Goal: Navigation & Orientation: Find specific page/section

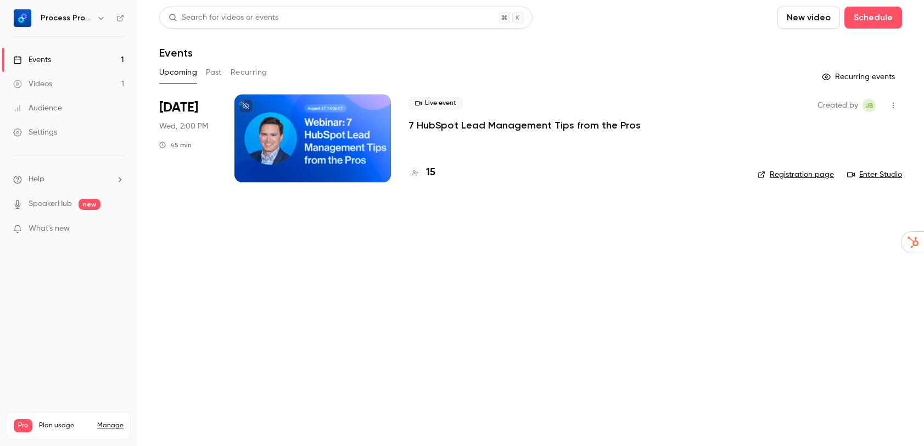
click at [529, 122] on p "7 HubSpot Lead Management Tips from the Pros" at bounding box center [525, 125] width 232 height 13
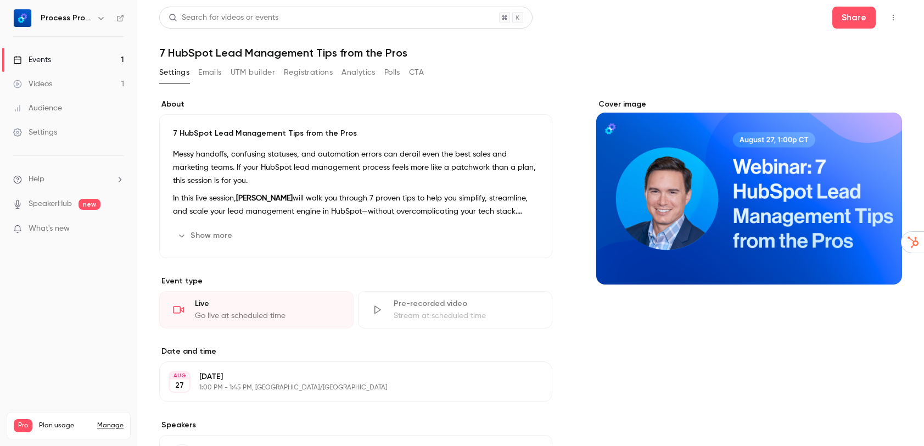
click at [208, 71] on button "Emails" at bounding box center [209, 73] width 23 height 18
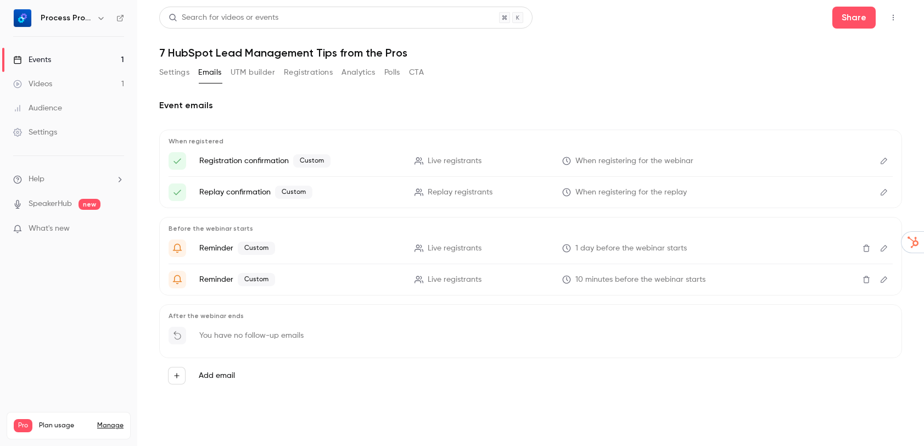
click at [163, 72] on button "Settings" at bounding box center [174, 73] width 30 height 18
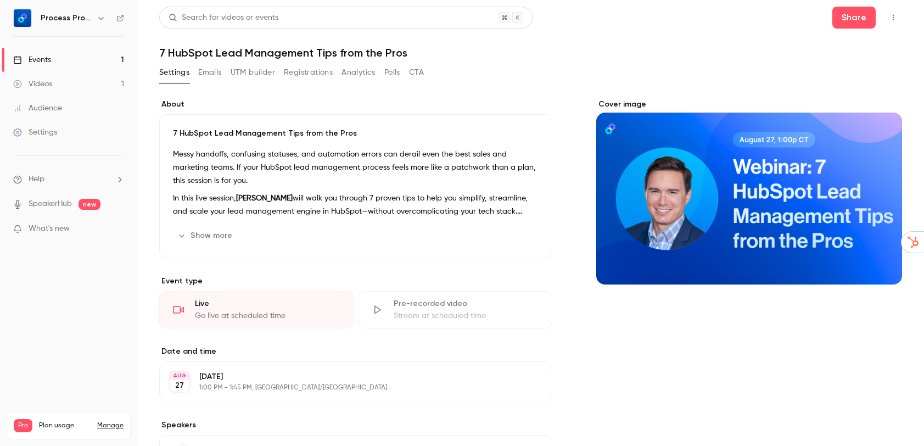
click at [386, 75] on button "Polls" at bounding box center [392, 73] width 16 height 18
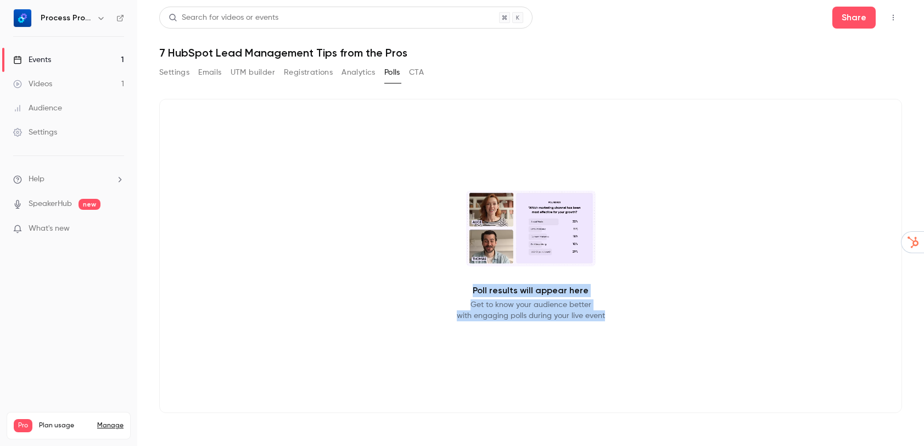
drag, startPoint x: 473, startPoint y: 289, endPoint x: 677, endPoint y: 319, distance: 205.9
click at [680, 319] on div "Poll results will appear here Get to know your audience better with engaging po…" at bounding box center [530, 256] width 743 height 314
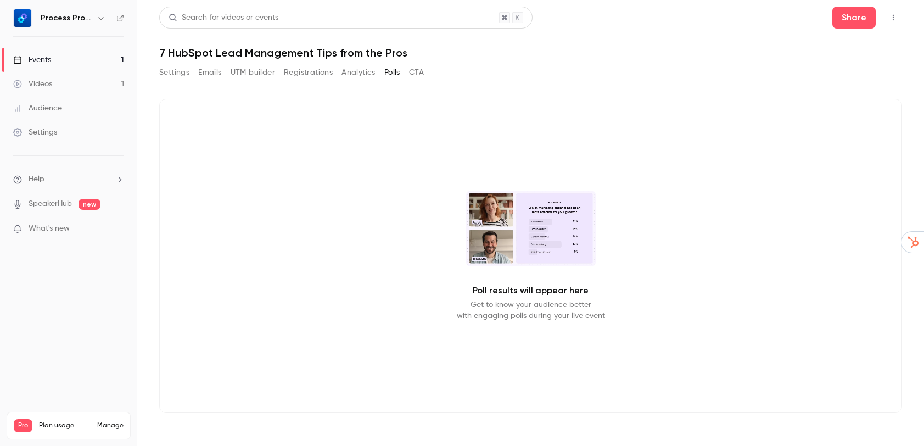
drag, startPoint x: 417, startPoint y: 320, endPoint x: 409, endPoint y: 317, distance: 8.7
click at [416, 320] on div "Poll results will appear here Get to know your audience better with engaging po…" at bounding box center [530, 256] width 743 height 314
click at [43, 125] on link "Settings" at bounding box center [68, 132] width 137 height 24
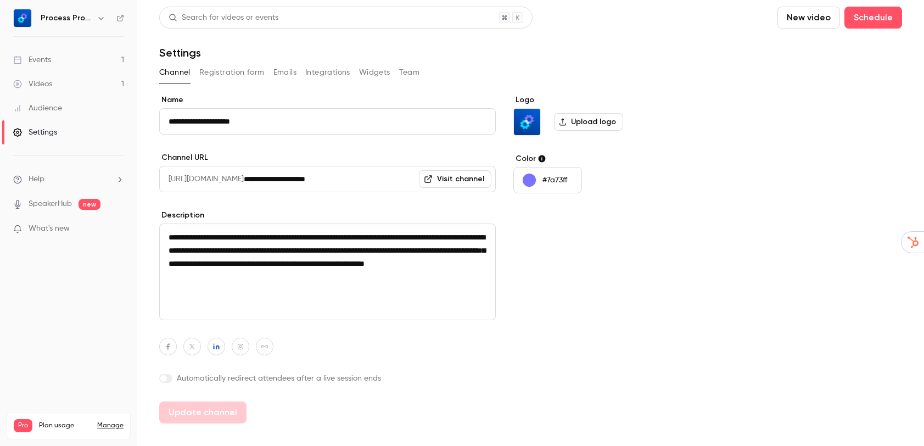
click at [244, 74] on button "Registration form" at bounding box center [231, 73] width 65 height 18
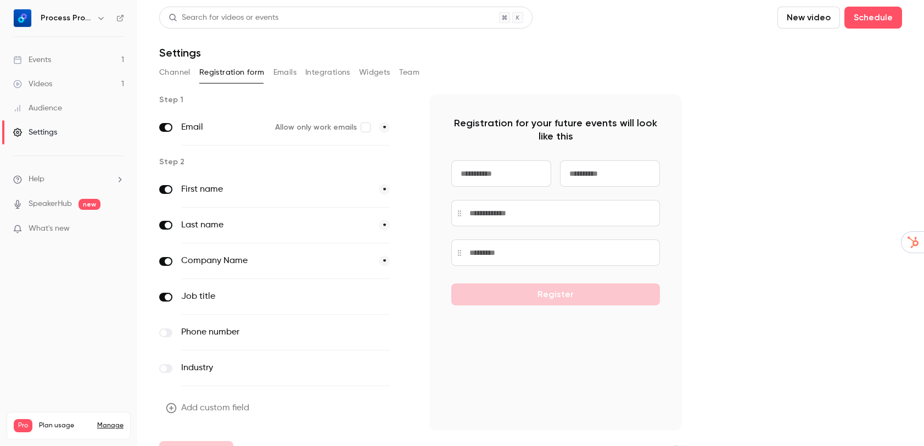
click at [275, 69] on button "Emails" at bounding box center [284, 73] width 23 height 18
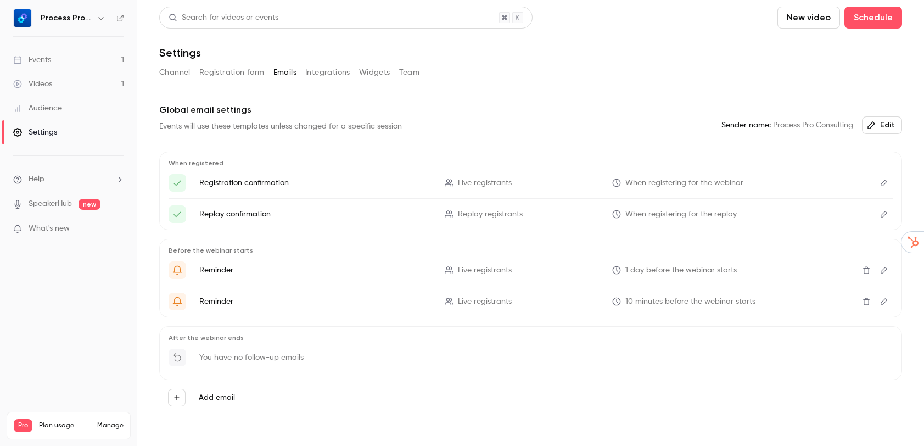
click at [331, 70] on button "Integrations" at bounding box center [327, 73] width 45 height 18
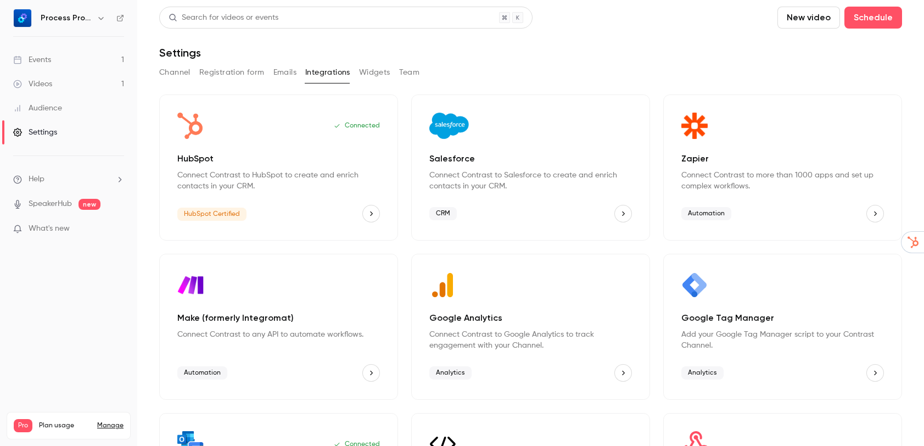
click at [374, 72] on button "Widgets" at bounding box center [374, 73] width 31 height 18
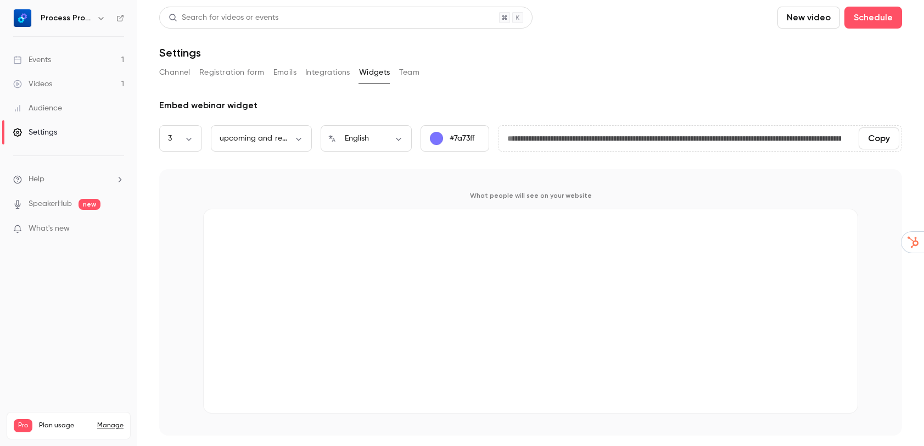
click at [175, 71] on button "Channel" at bounding box center [174, 73] width 31 height 18
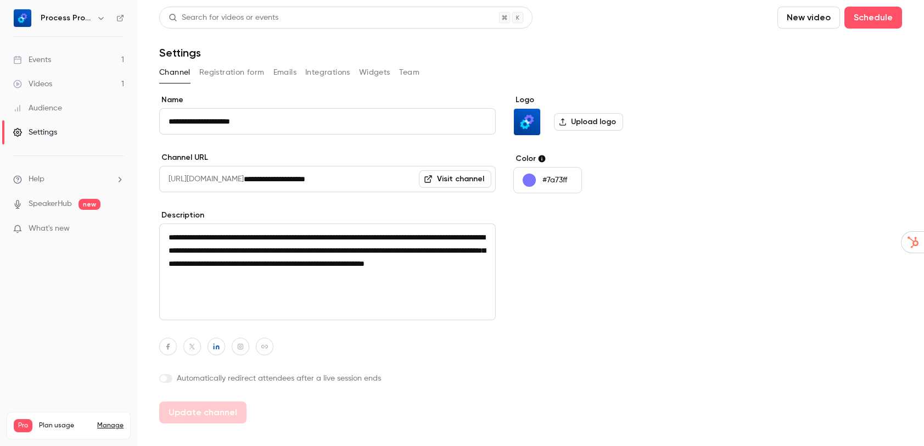
click at [404, 71] on button "Team" at bounding box center [409, 73] width 21 height 18
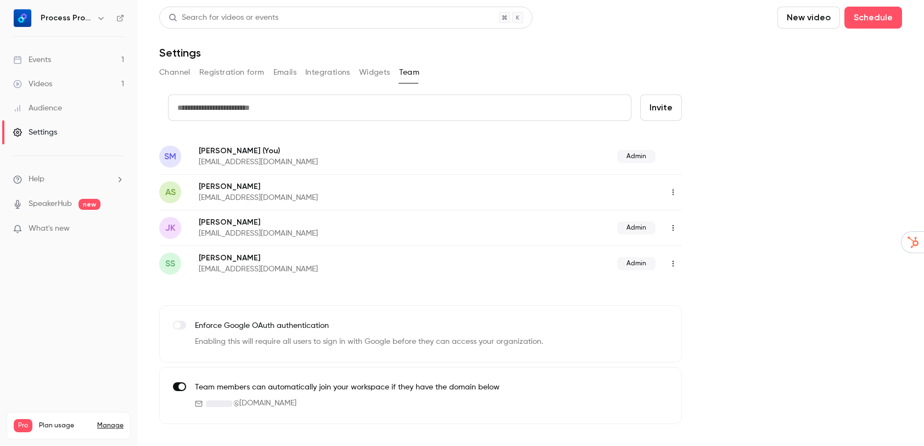
click at [372, 72] on button "Widgets" at bounding box center [374, 73] width 31 height 18
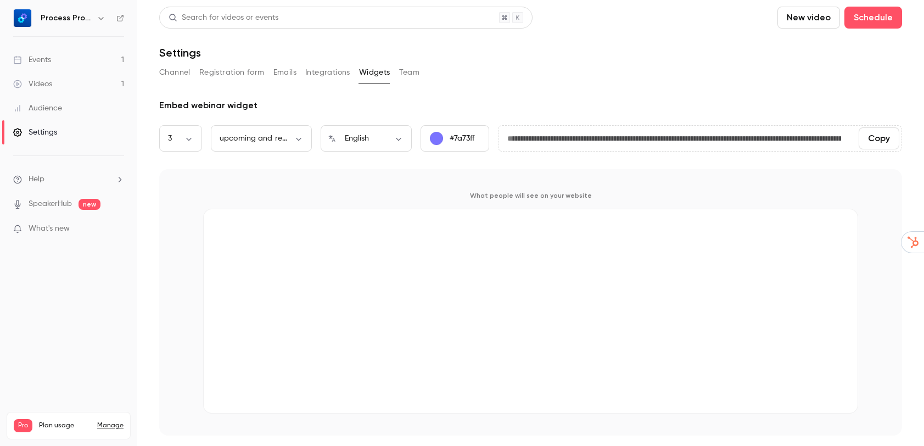
click at [182, 70] on button "Channel" at bounding box center [174, 73] width 31 height 18
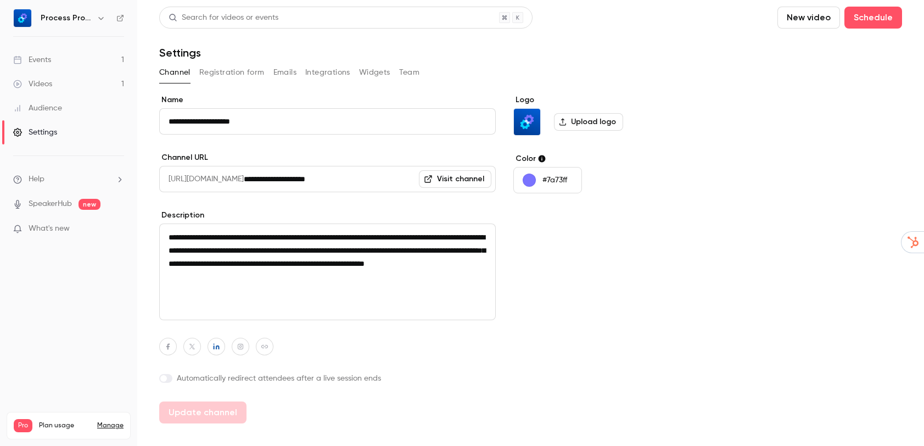
click at [45, 84] on div "Videos" at bounding box center [32, 84] width 39 height 11
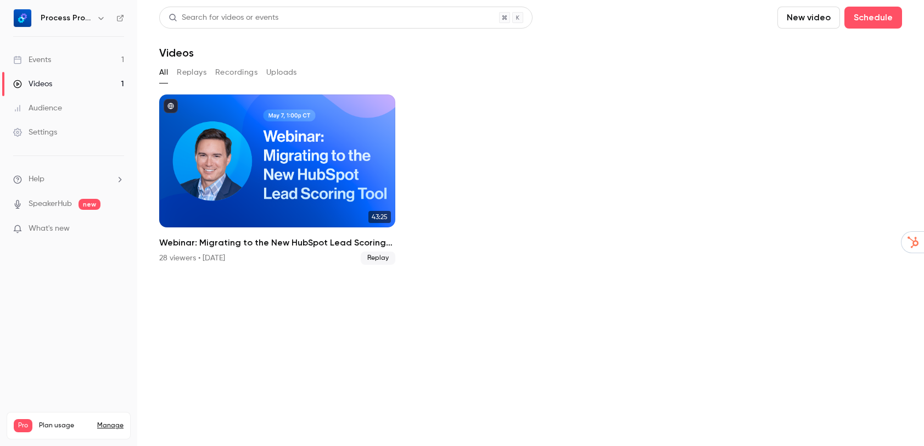
click at [42, 57] on div "Events" at bounding box center [32, 59] width 38 height 11
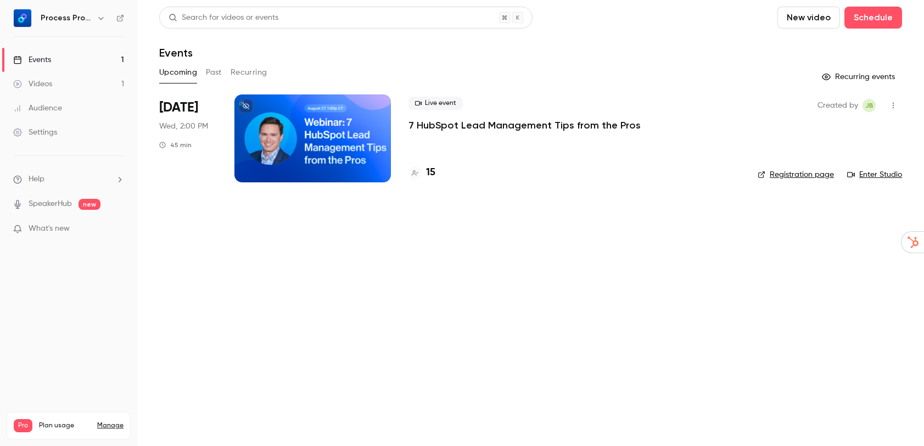
click at [509, 125] on p "7 HubSpot Lead Management Tips from the Pros" at bounding box center [525, 125] width 232 height 13
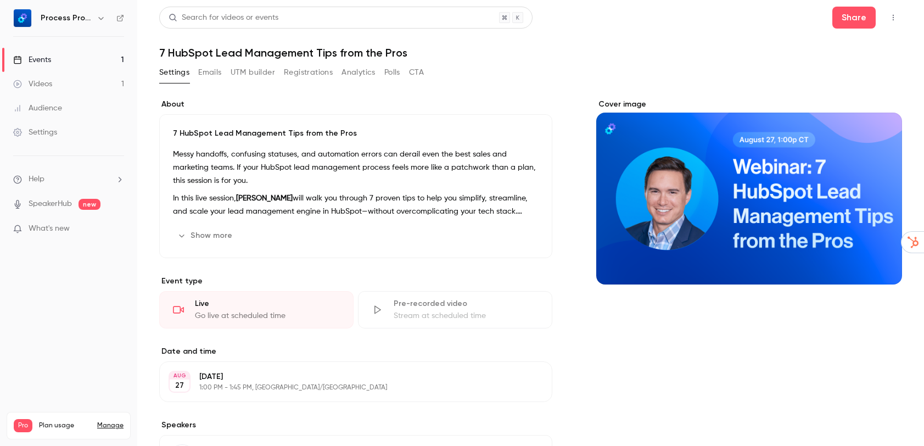
click at [394, 74] on button "Polls" at bounding box center [392, 73] width 16 height 18
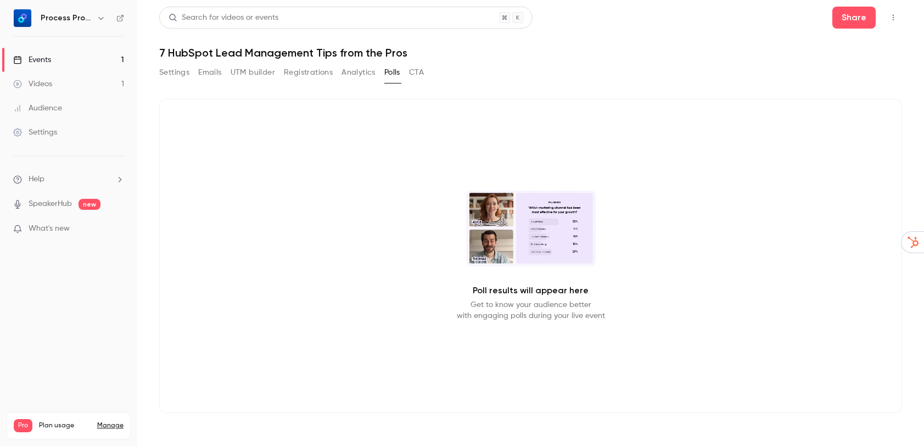
click at [896, 15] on icon "button" at bounding box center [893, 18] width 9 height 8
click at [544, 147] on div at bounding box center [462, 223] width 924 height 446
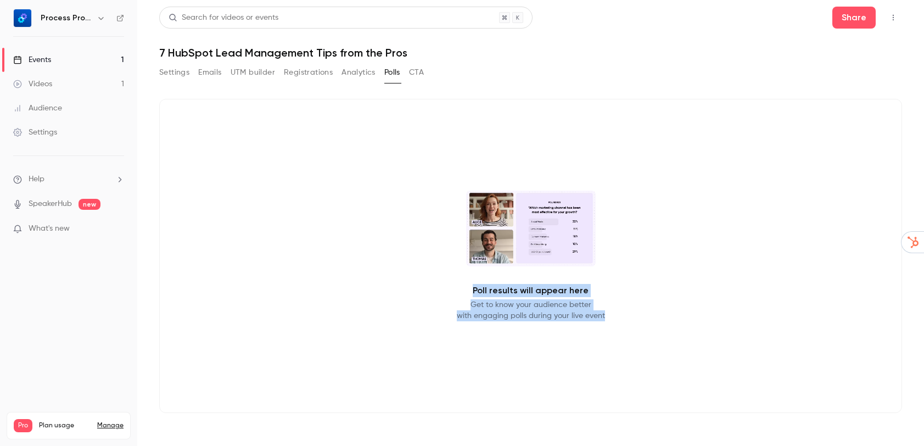
drag, startPoint x: 578, startPoint y: 294, endPoint x: 711, endPoint y: 323, distance: 136.2
click at [711, 322] on div "Poll results will appear here Get to know your audience better with engaging po…" at bounding box center [530, 256] width 743 height 314
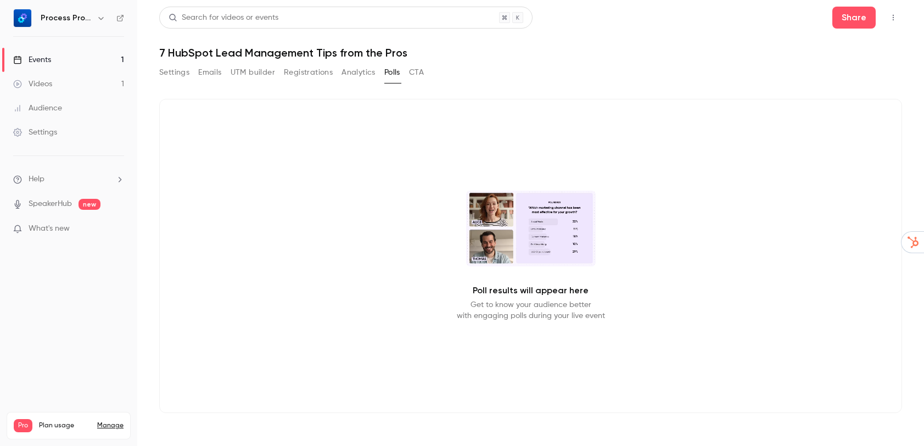
drag, startPoint x: 727, startPoint y: 344, endPoint x: 658, endPoint y: 345, distance: 68.7
click at [727, 344] on div "Poll results will appear here Get to know your audience better with engaging po…" at bounding box center [530, 256] width 743 height 314
drag, startPoint x: 420, startPoint y: 199, endPoint x: 685, endPoint y: 322, distance: 292.6
click at [686, 322] on div "Poll results will appear here Get to know your audience better with engaging po…" at bounding box center [530, 256] width 743 height 314
drag, startPoint x: 694, startPoint y: 330, endPoint x: 607, endPoint y: 315, distance: 88.1
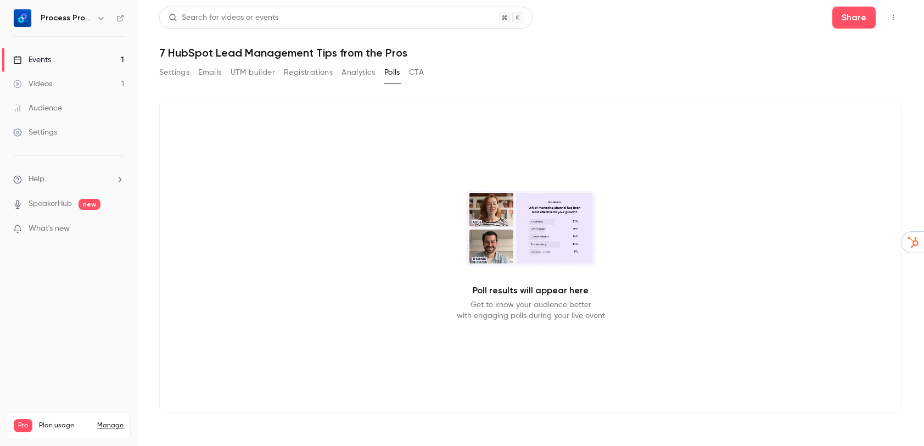
click at [694, 329] on div "Poll results will appear here Get to know your audience better with engaging po…" at bounding box center [530, 256] width 743 height 314
click at [178, 74] on button "Settings" at bounding box center [174, 73] width 30 height 18
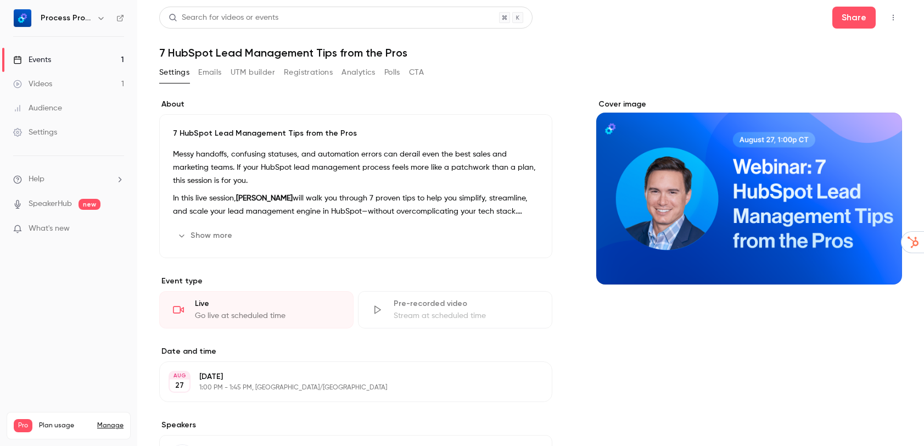
click at [390, 73] on button "Polls" at bounding box center [392, 73] width 16 height 18
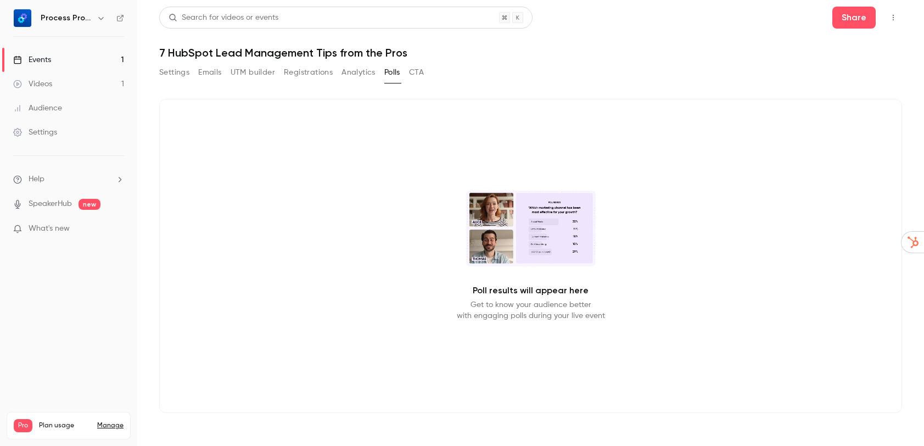
click at [169, 76] on button "Settings" at bounding box center [174, 73] width 30 height 18
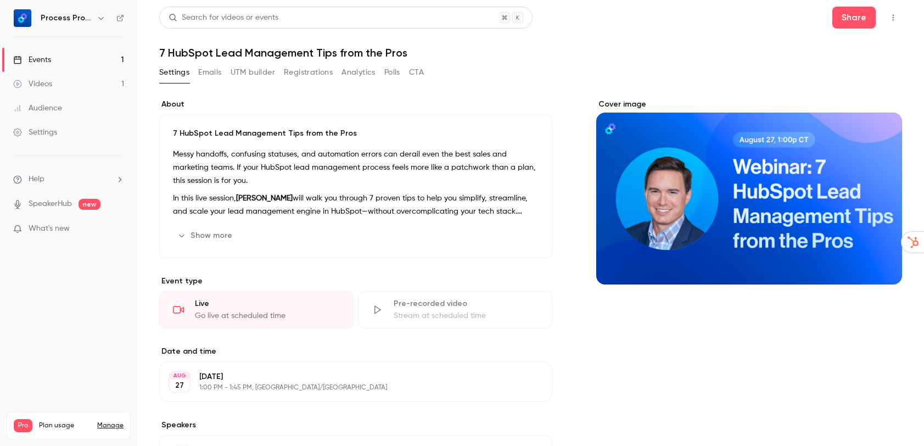
click at [58, 204] on link "SpeakerHub" at bounding box center [50, 204] width 43 height 12
click at [889, 18] on icon "button" at bounding box center [893, 18] width 9 height 8
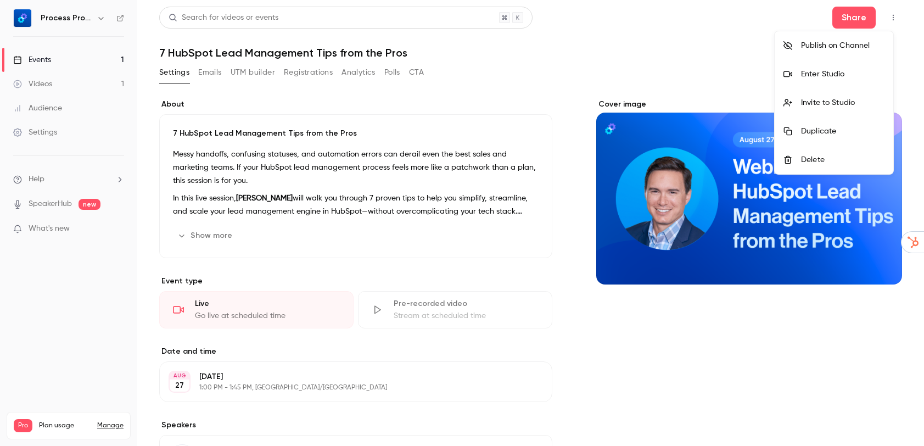
click at [822, 75] on div "Enter Studio" at bounding box center [842, 74] width 83 height 11
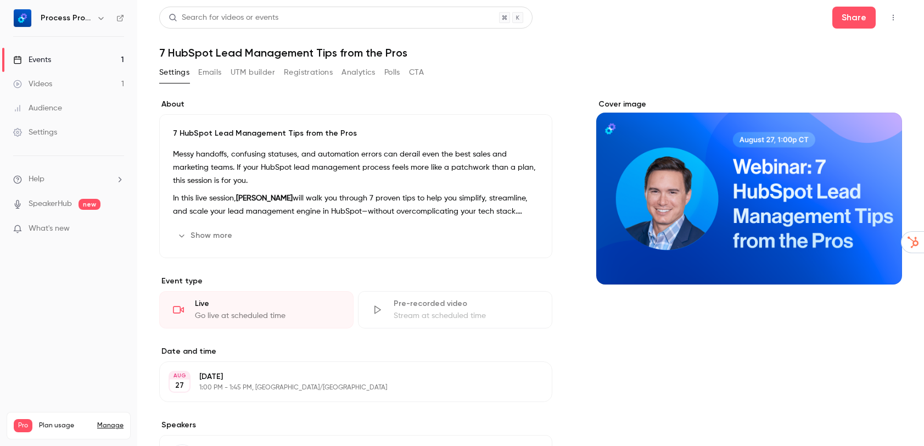
click at [893, 18] on icon "button" at bounding box center [893, 18] width 1 height 6
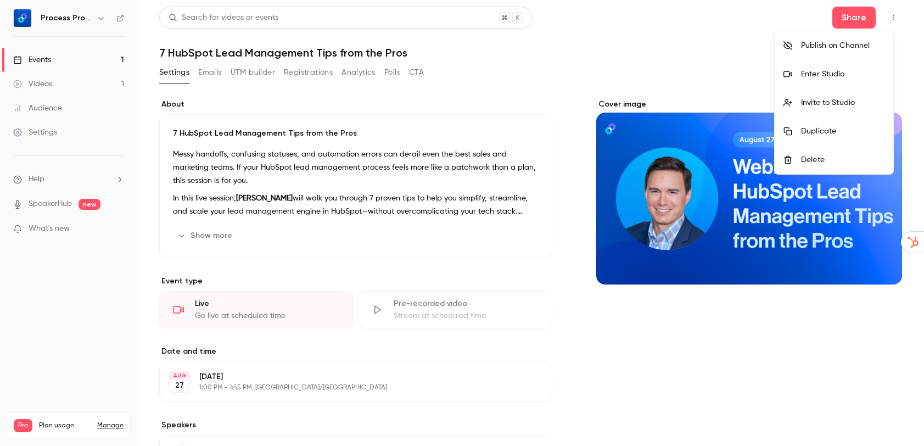
click at [827, 73] on div "Enter Studio" at bounding box center [842, 74] width 83 height 11
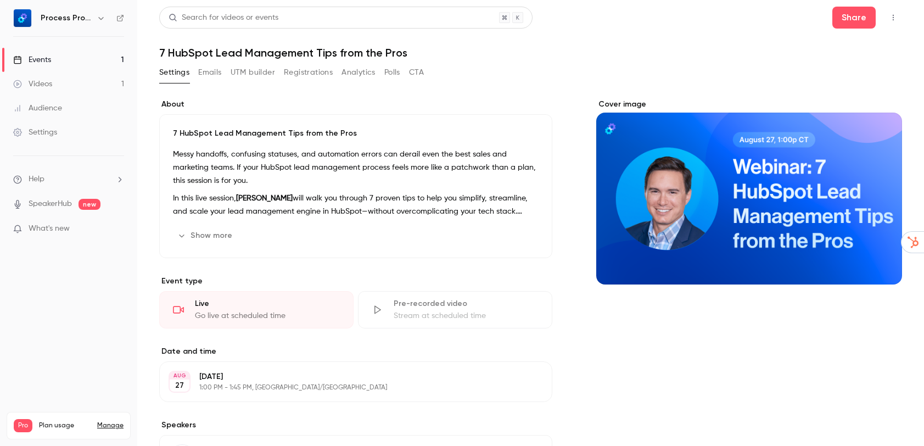
click at [634, 41] on header "Search for videos or events Share 7 HubSpot Lead Management Tips from the Pros" at bounding box center [530, 33] width 743 height 53
